Goal: Task Accomplishment & Management: Use online tool/utility

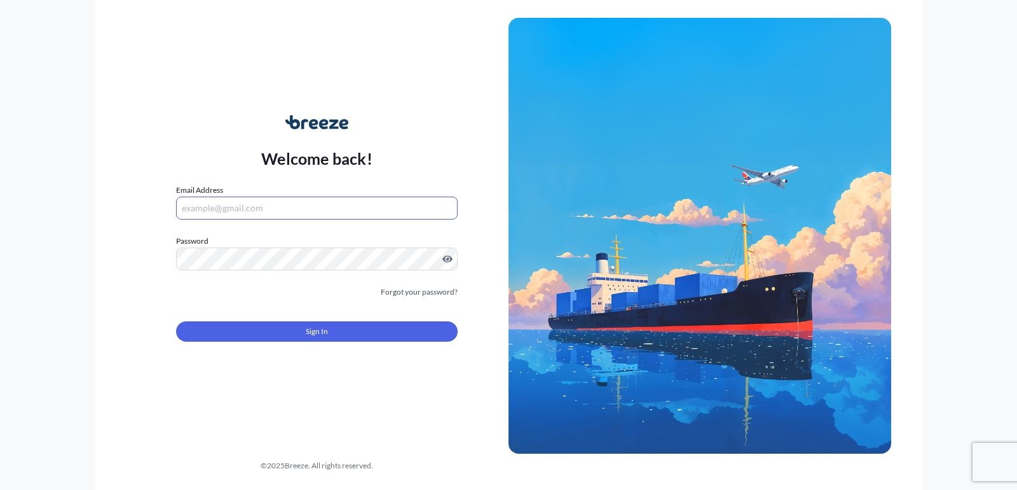
click at [376, 217] on input "Email Address" at bounding box center [317, 207] width 282 height 23
type input "[EMAIL_ADDRESS][DOMAIN_NAME]"
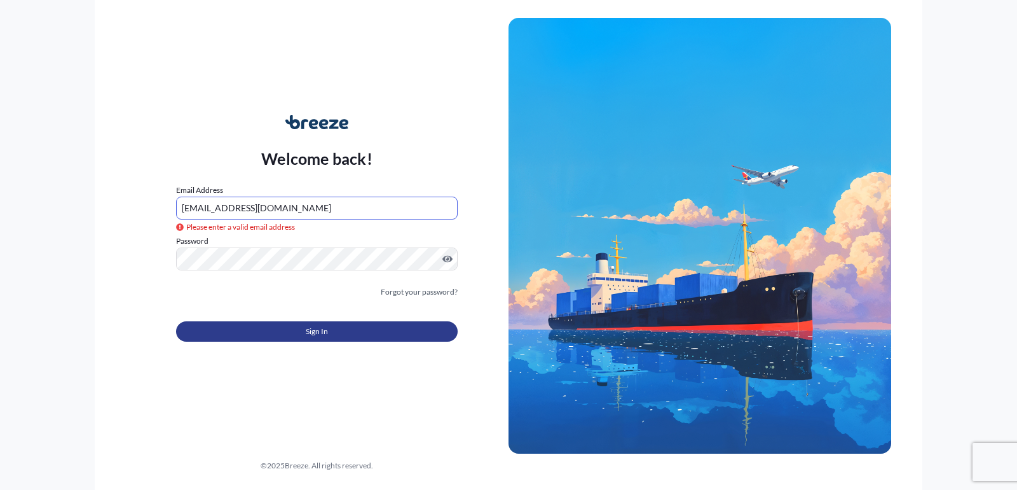
click at [314, 330] on span "Sign In" at bounding box center [317, 331] width 22 height 13
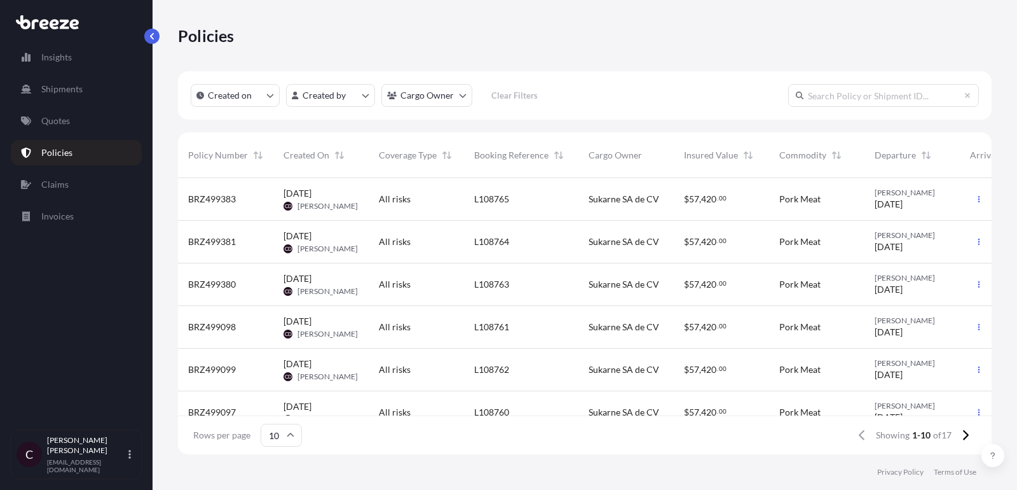
scroll to position [0, 1]
click at [88, 128] on link "Quotes" at bounding box center [76, 120] width 131 height 25
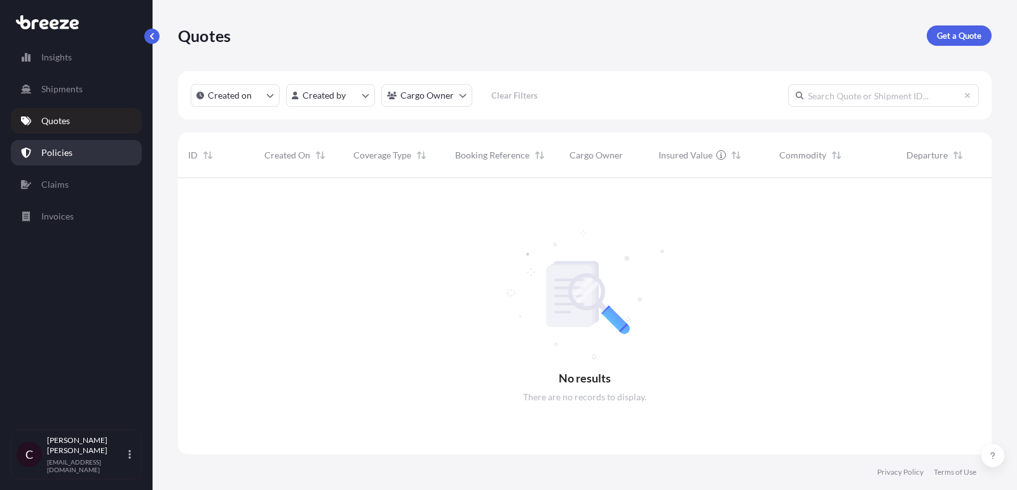
scroll to position [322, 814]
click at [65, 149] on p "Policies" at bounding box center [56, 152] width 31 height 13
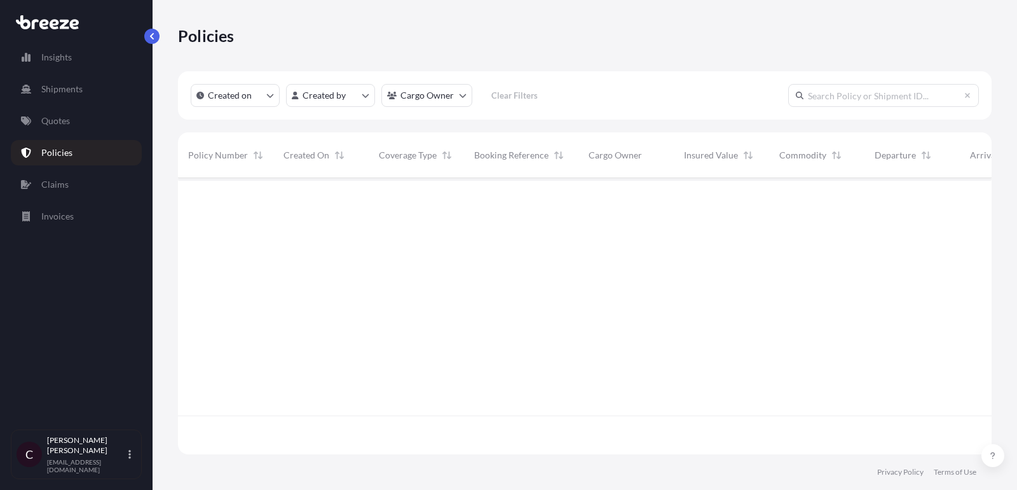
scroll to position [283, 814]
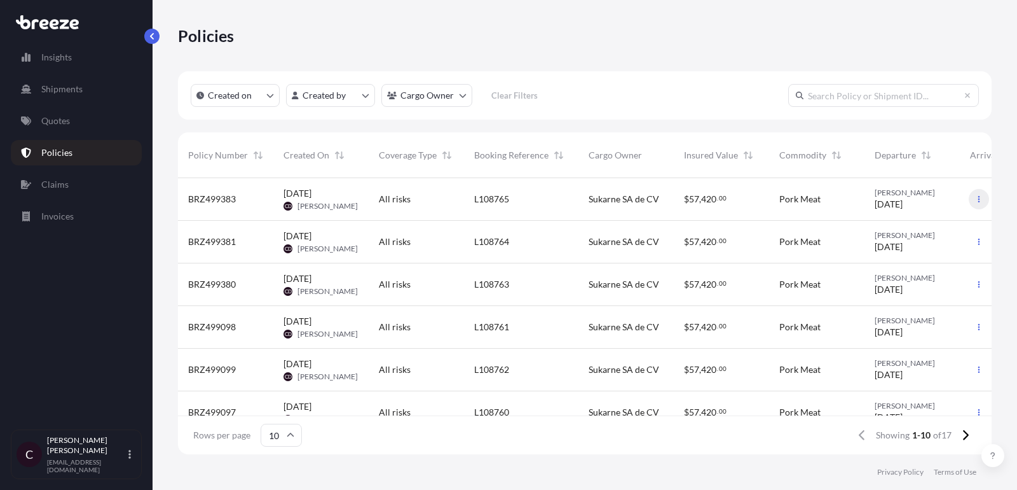
click at [978, 205] on button "button" at bounding box center [979, 199] width 20 height 20
click at [922, 207] on p "Duplicate quote" at bounding box center [910, 201] width 64 height 13
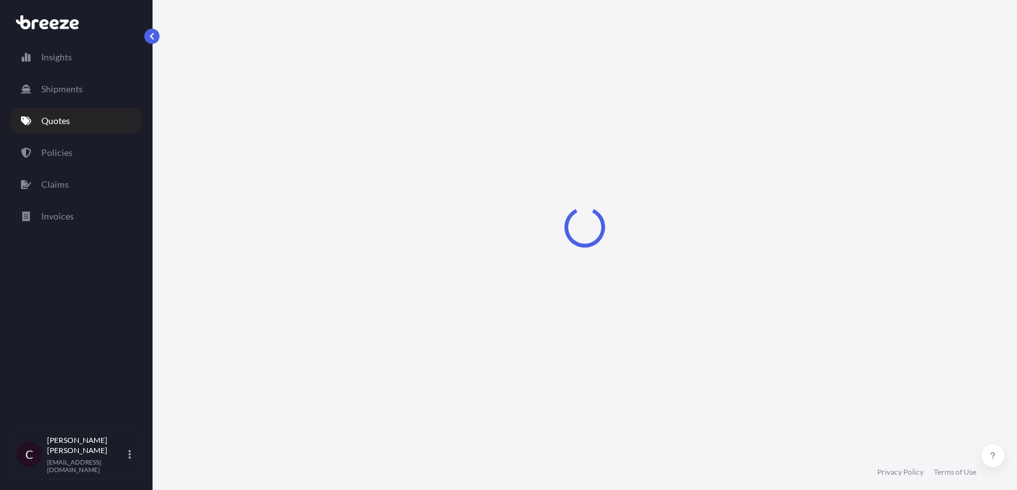
scroll to position [20, 0]
select select "Road"
select select "2"
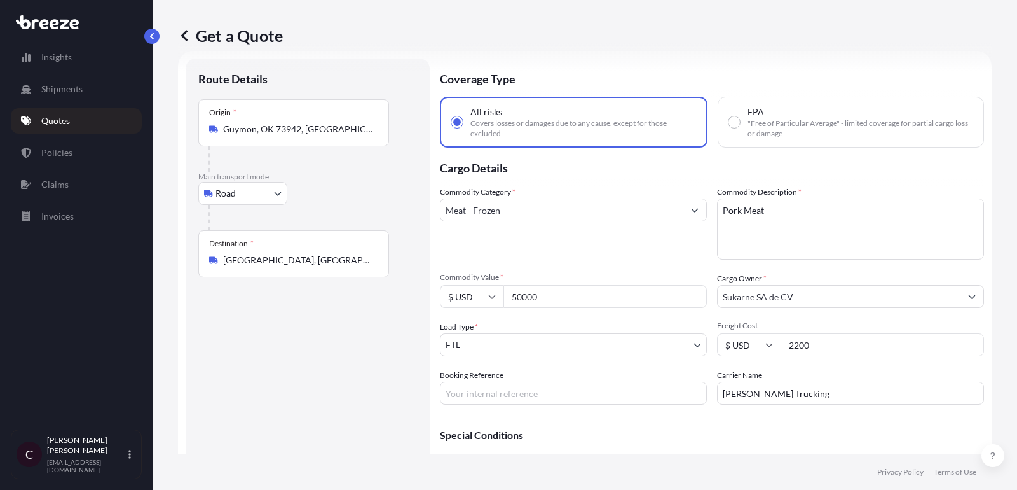
click at [516, 392] on input "Booking Reference" at bounding box center [573, 392] width 267 height 23
paste input "L108945"
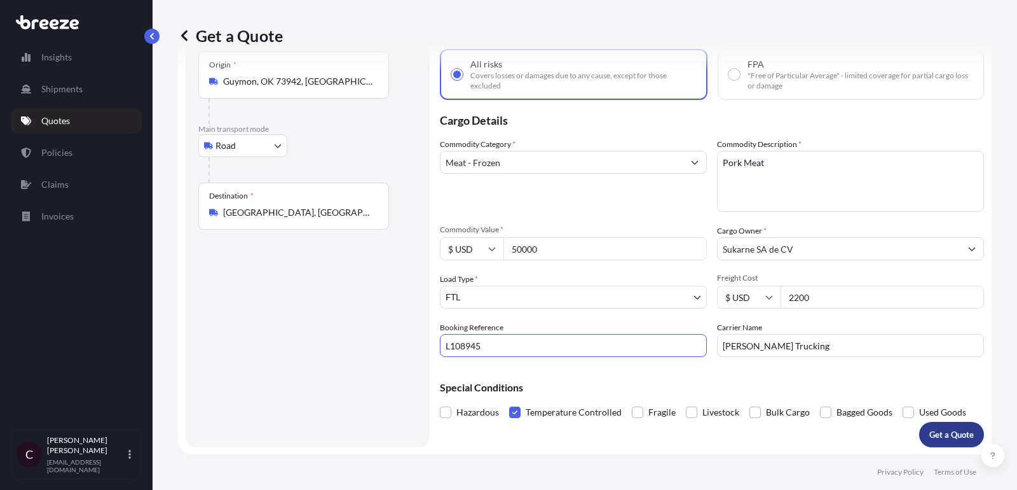
type input "L108945"
click at [936, 438] on p "Get a Quote" at bounding box center [951, 434] width 45 height 13
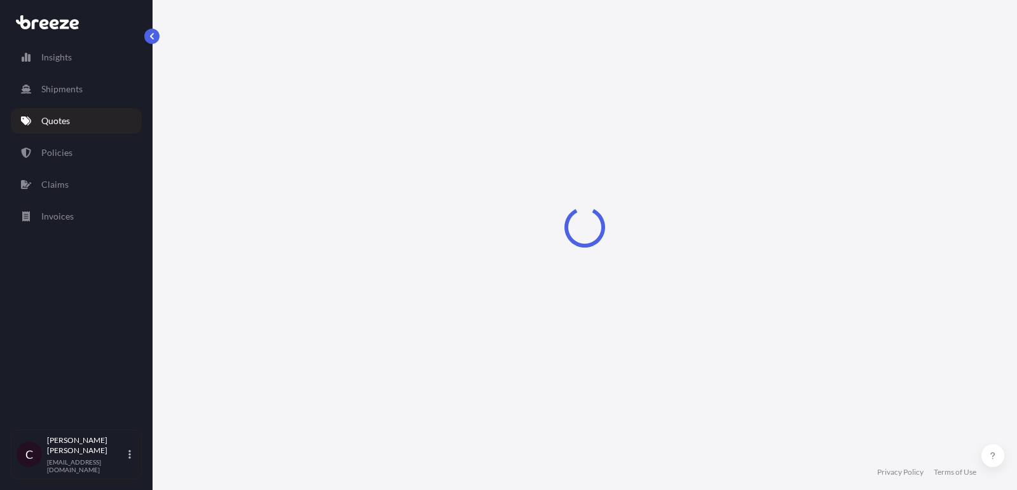
select select "Road"
select select "2"
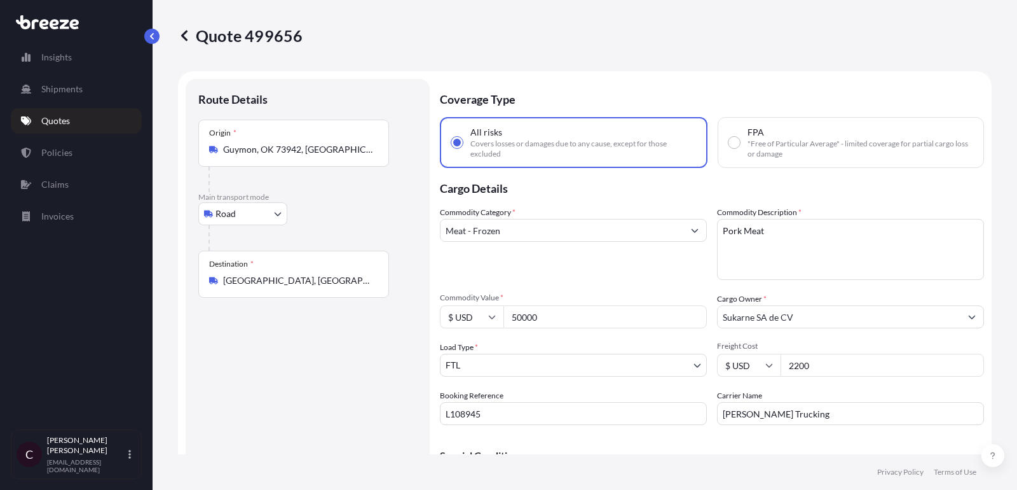
click at [76, 118] on link "Quotes" at bounding box center [76, 120] width 131 height 25
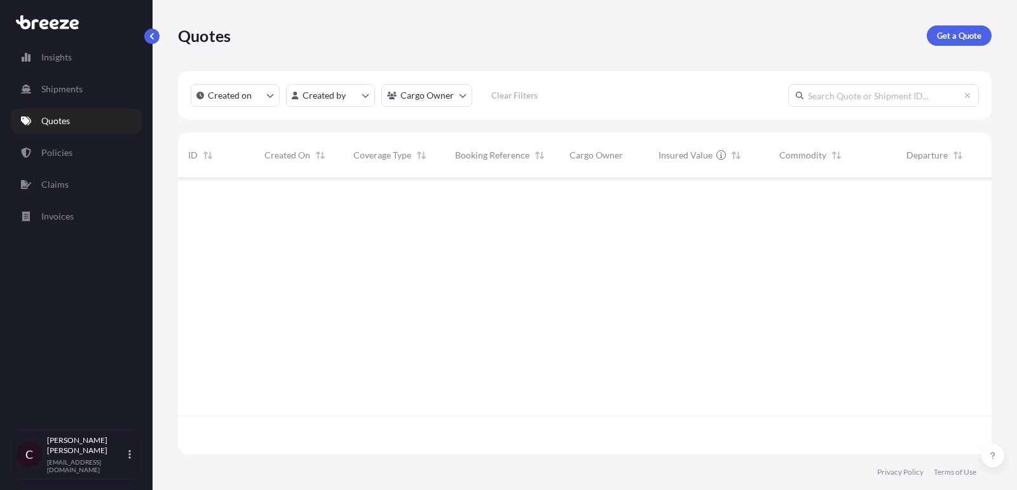
scroll to position [283, 814]
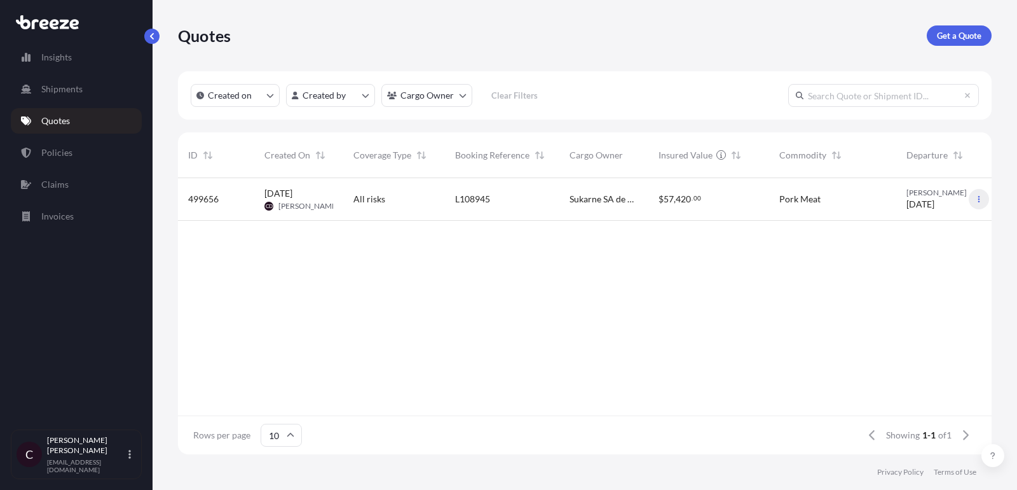
click at [978, 202] on icon "button" at bounding box center [979, 199] width 8 height 8
click at [927, 226] on p "Duplicate quote" at bounding box center [930, 224] width 64 height 13
select select "Road"
select select "2"
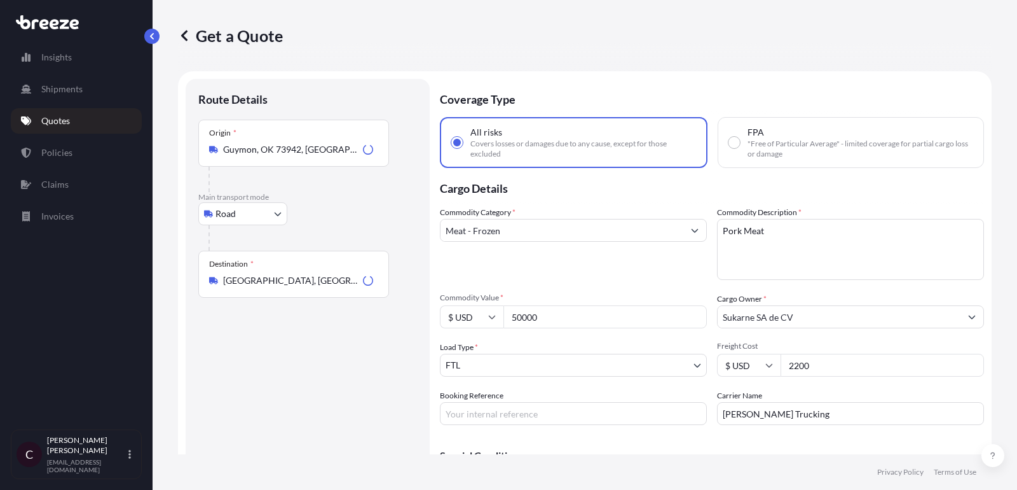
scroll to position [20, 0]
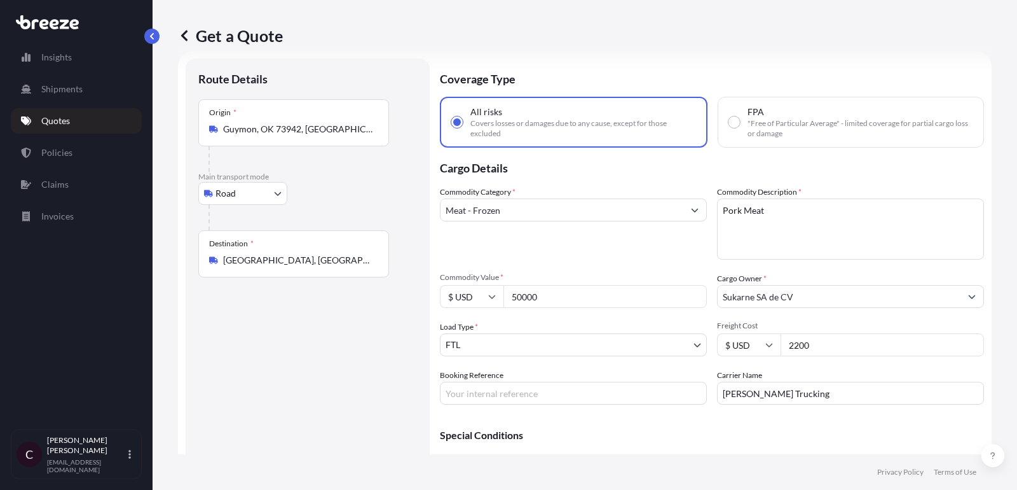
click at [526, 381] on input "Booking Reference" at bounding box center [573, 392] width 267 height 23
paste input "L108946"
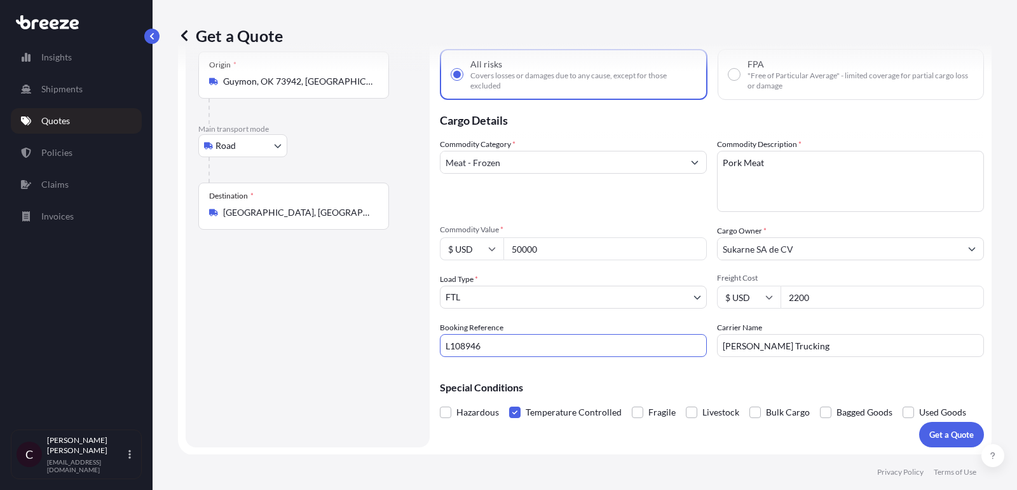
type input "L108946"
click at [960, 428] on p "Get a Quote" at bounding box center [951, 434] width 45 height 13
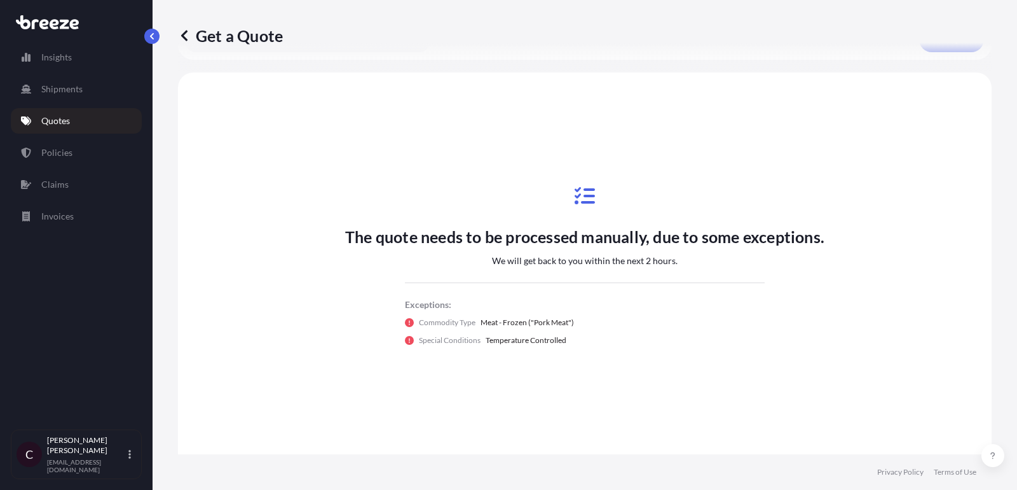
scroll to position [474, 0]
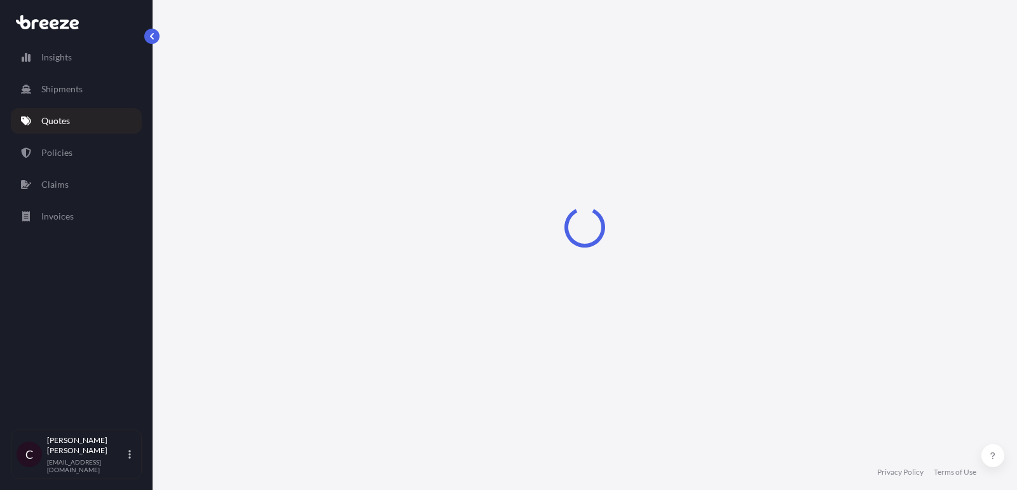
select select "Road"
select select "2"
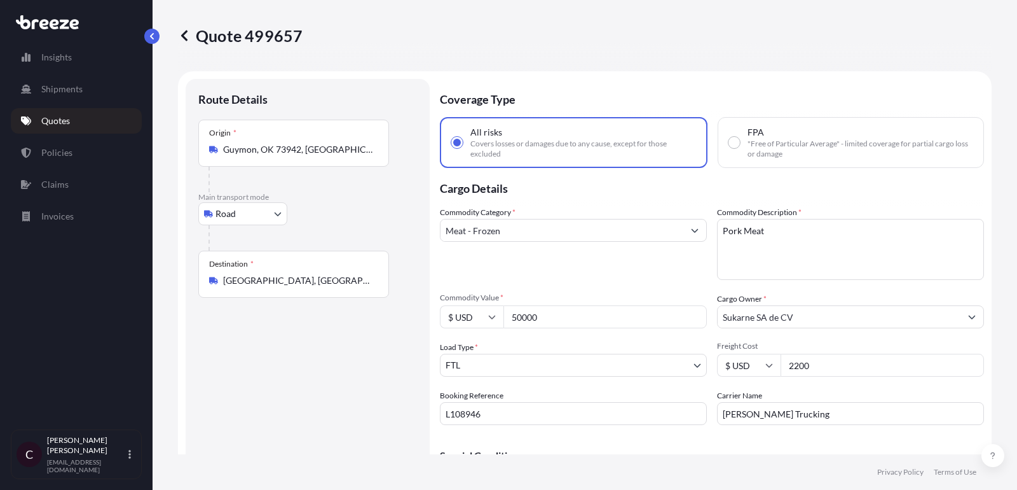
click at [83, 118] on link "Quotes" at bounding box center [76, 120] width 131 height 25
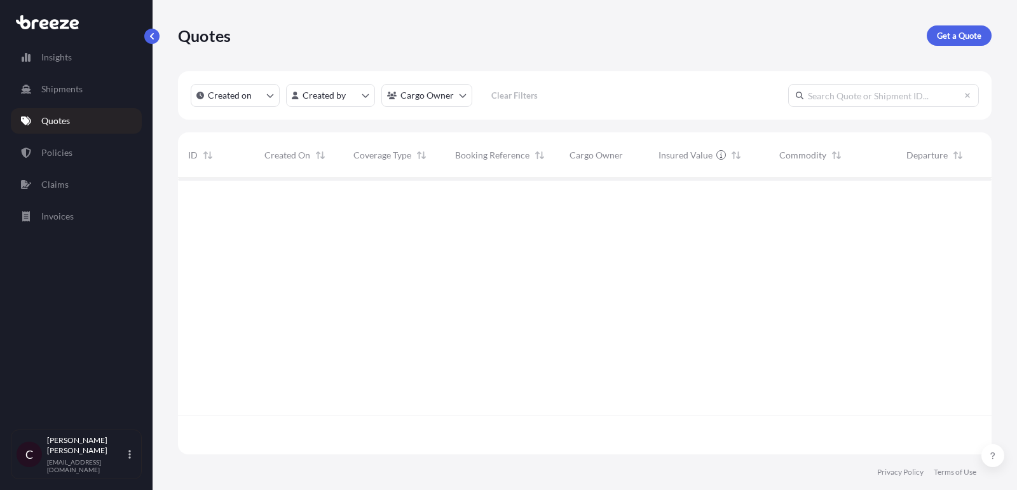
scroll to position [283, 814]
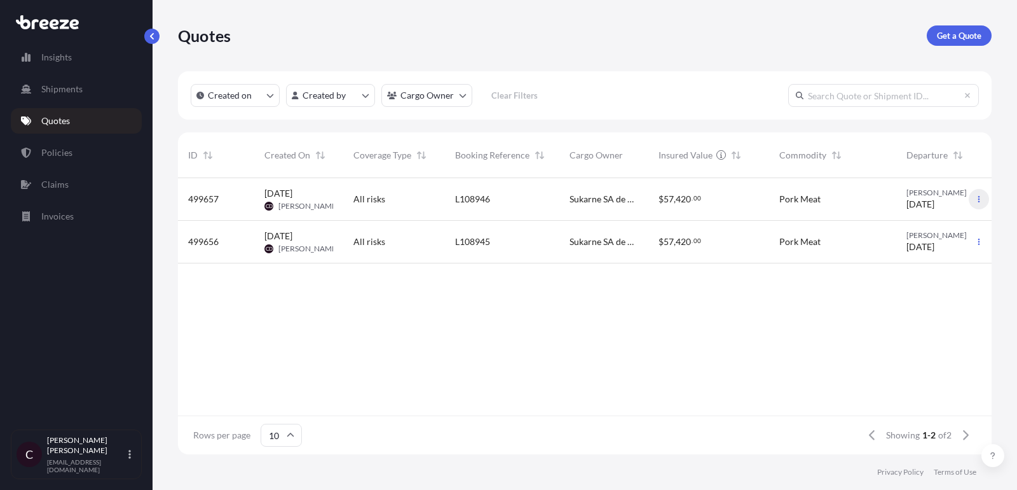
click at [975, 198] on icon "button" at bounding box center [979, 199] width 8 height 8
click at [912, 226] on p "Duplicate quote" at bounding box center [930, 224] width 64 height 13
select select "Road"
select select "2"
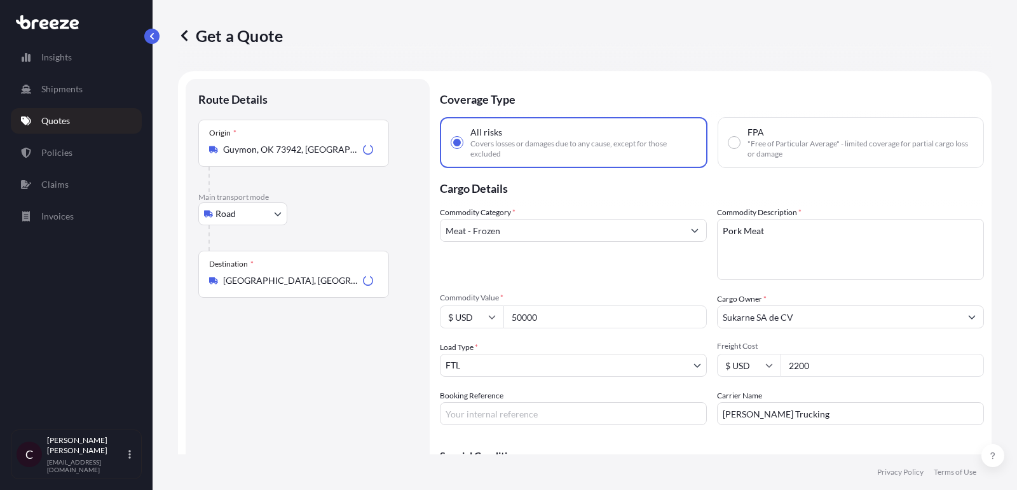
scroll to position [20, 0]
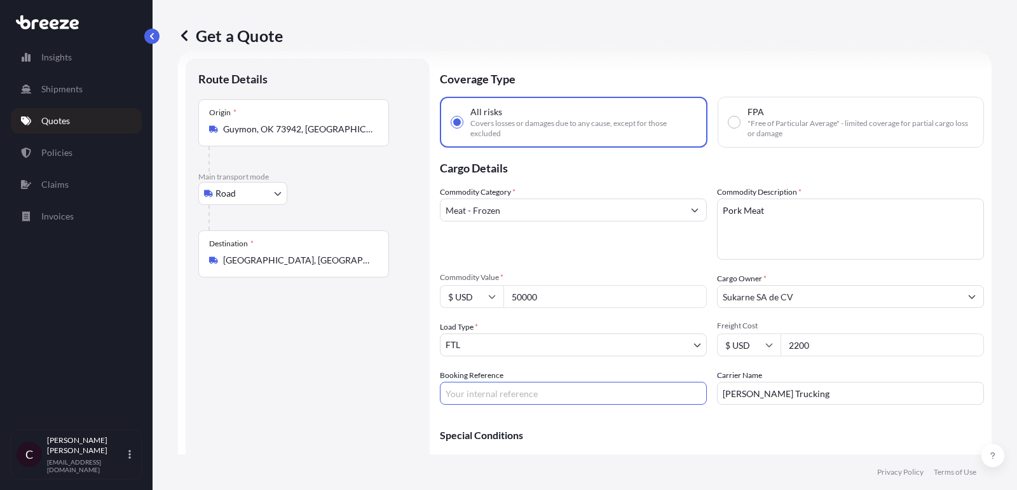
click at [524, 397] on input "Booking Reference" at bounding box center [573, 392] width 267 height 23
paste input "L108947"
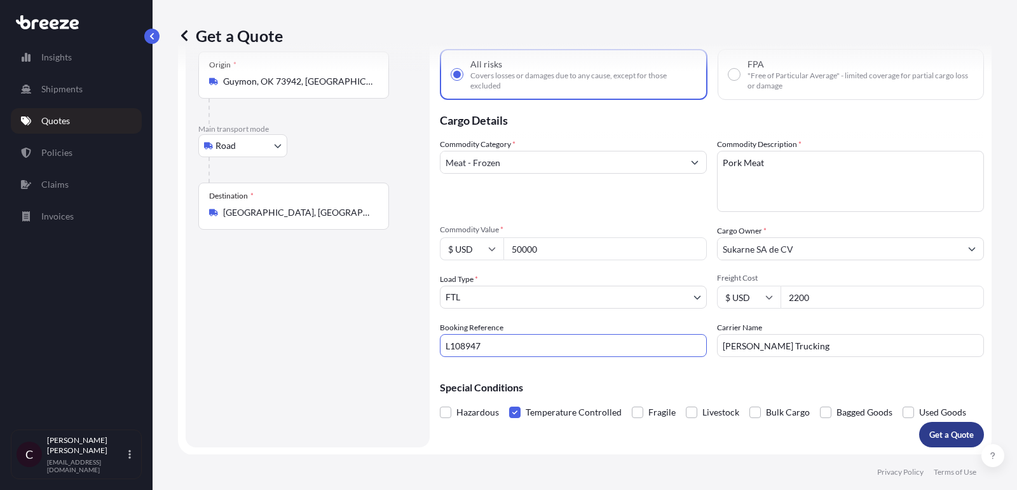
type input "L108947"
click at [940, 437] on p "Get a Quote" at bounding box center [951, 434] width 45 height 13
select select "Road"
select select "2"
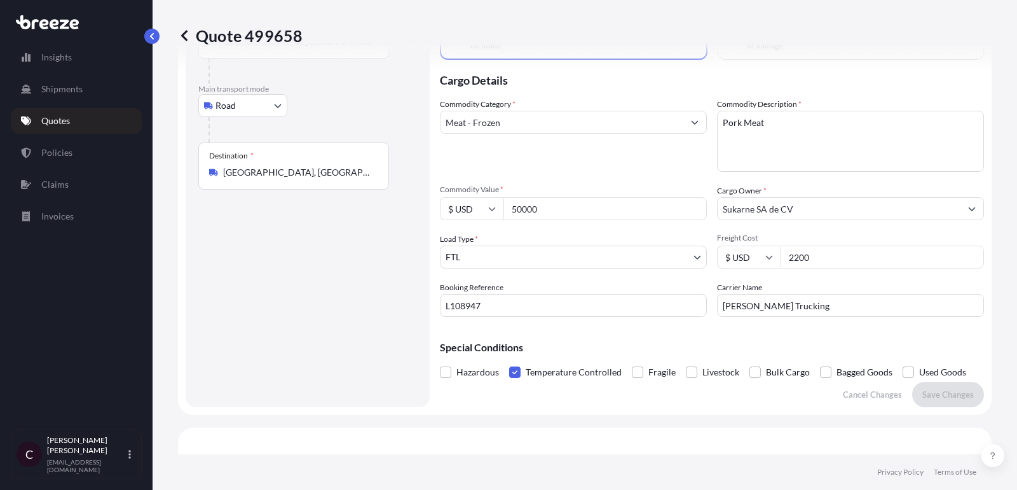
scroll to position [85, 0]
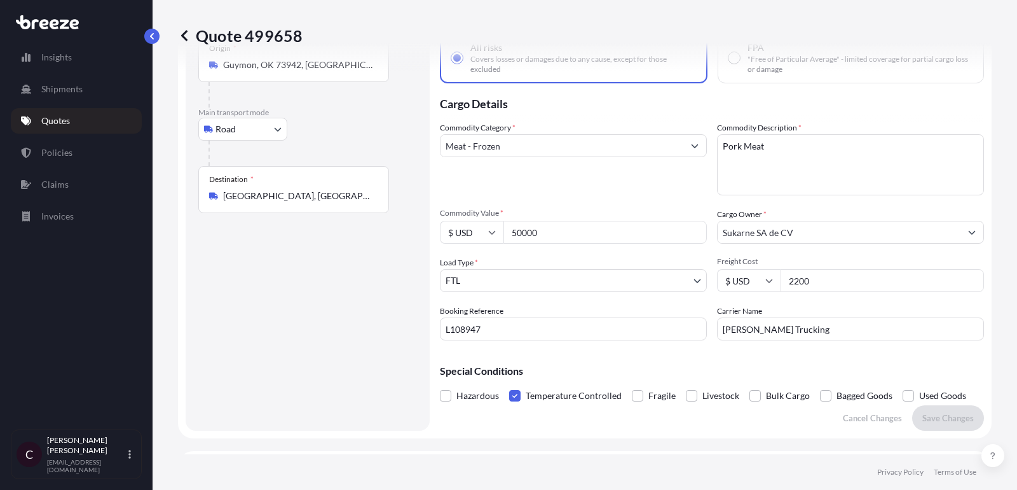
click at [47, 149] on p "Policies" at bounding box center [56, 152] width 31 height 13
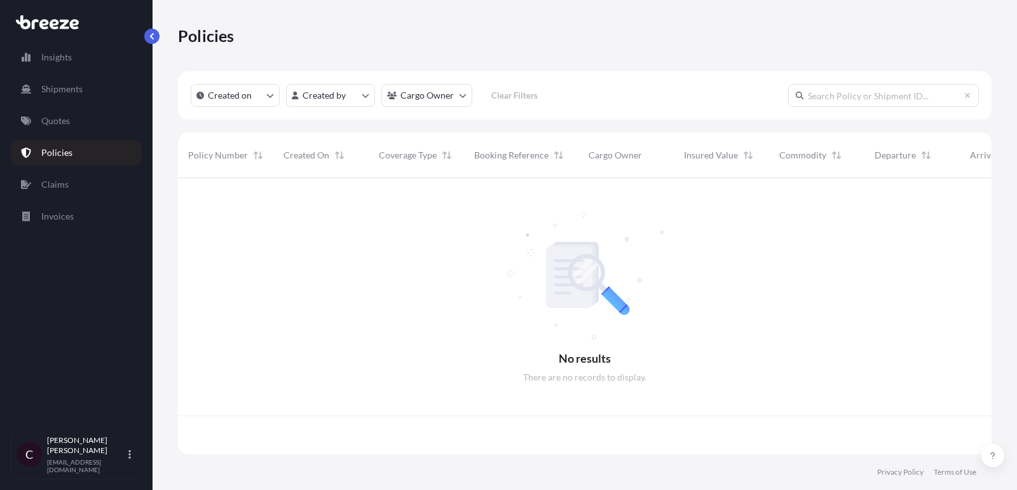
scroll to position [283, 814]
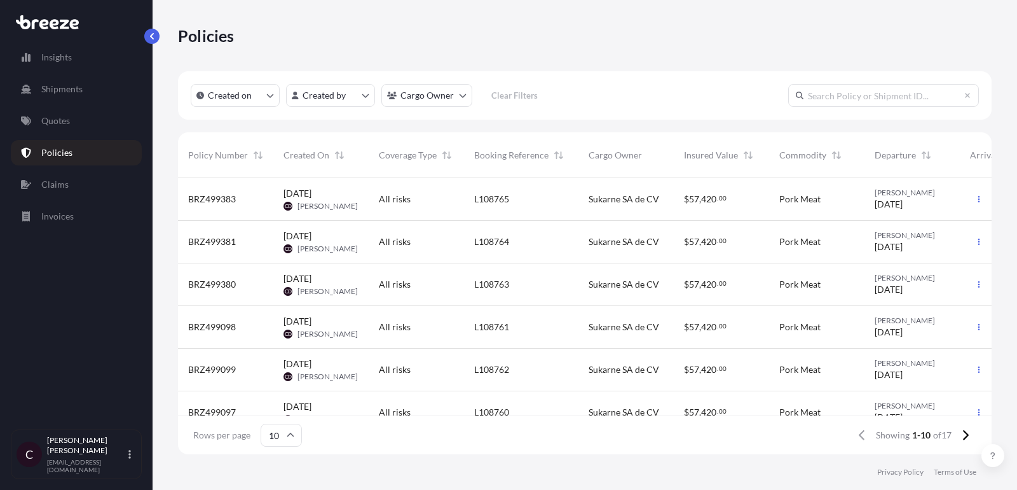
click at [528, 361] on div "L108762" at bounding box center [521, 369] width 114 height 43
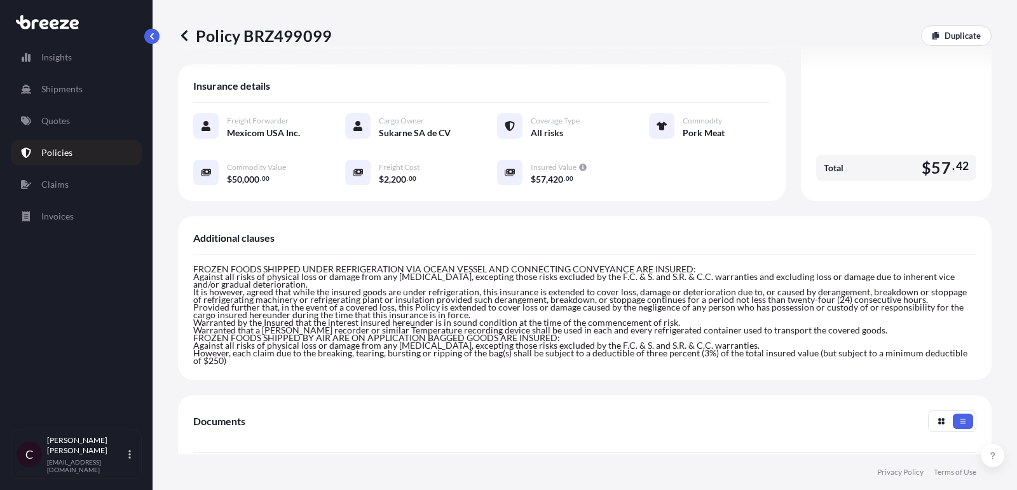
scroll to position [437, 0]
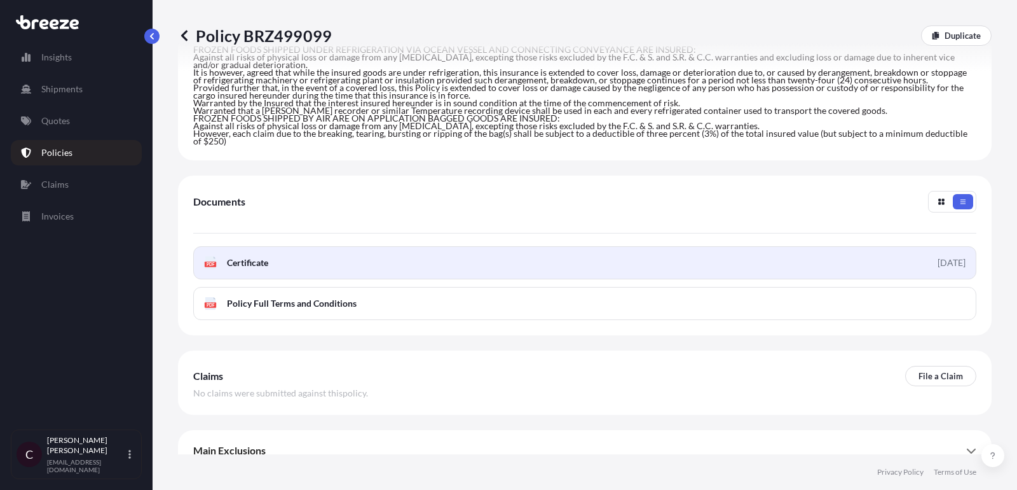
click at [240, 256] on span "Certificate" at bounding box center [247, 262] width 41 height 13
